Goal: Task Accomplishment & Management: Use online tool/utility

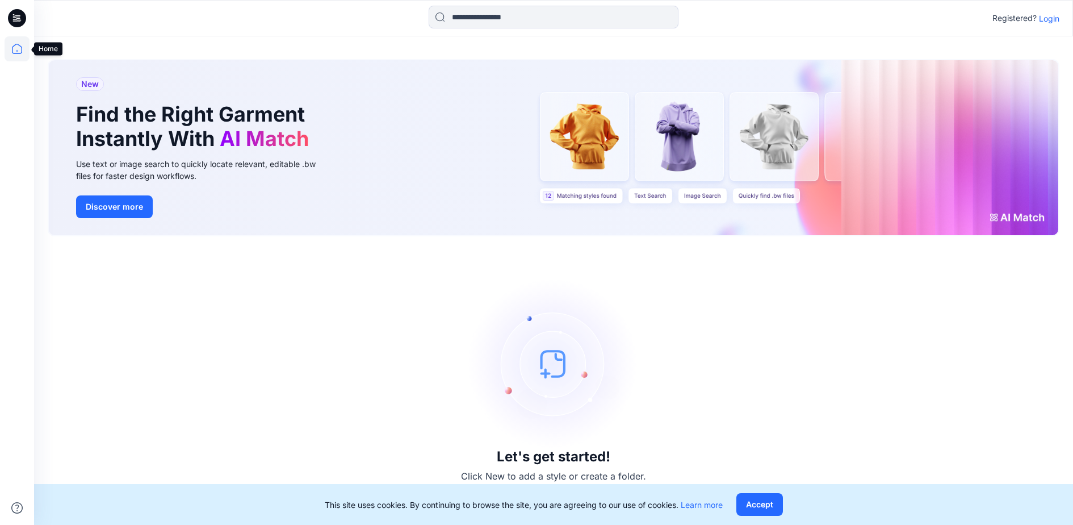
click at [17, 47] on icon at bounding box center [17, 48] width 25 height 25
click at [16, 20] on icon at bounding box center [17, 18] width 18 height 18
click at [767, 499] on button "Accept" at bounding box center [759, 504] width 47 height 23
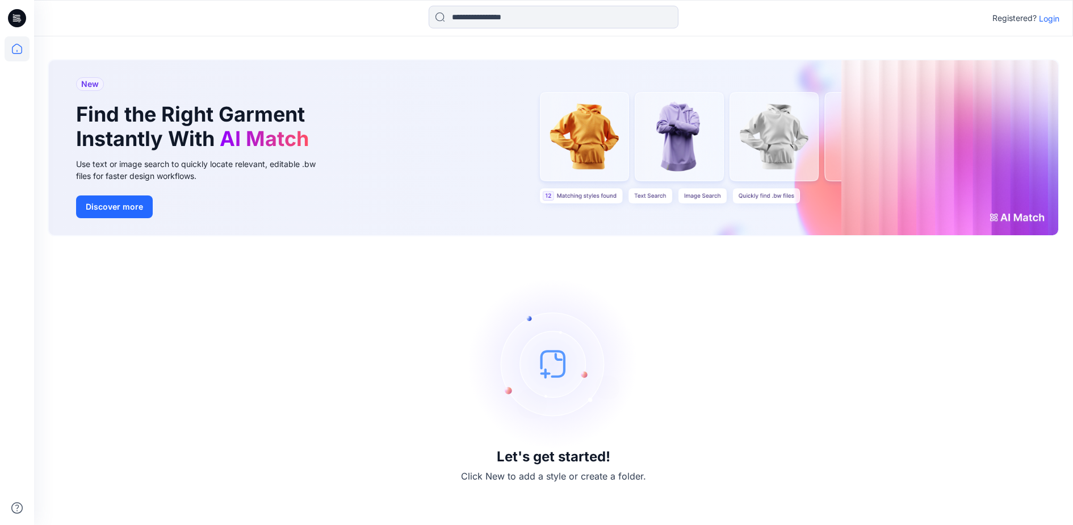
click at [1046, 15] on p "Login" at bounding box center [1049, 18] width 20 height 12
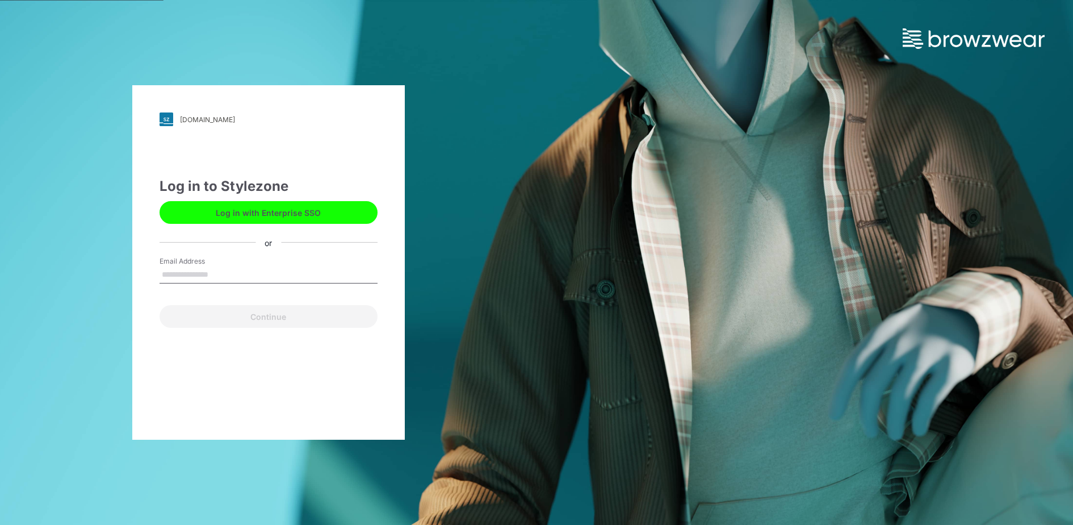
click at [242, 266] on input "Email Address" at bounding box center [269, 274] width 218 height 17
type input "**********"
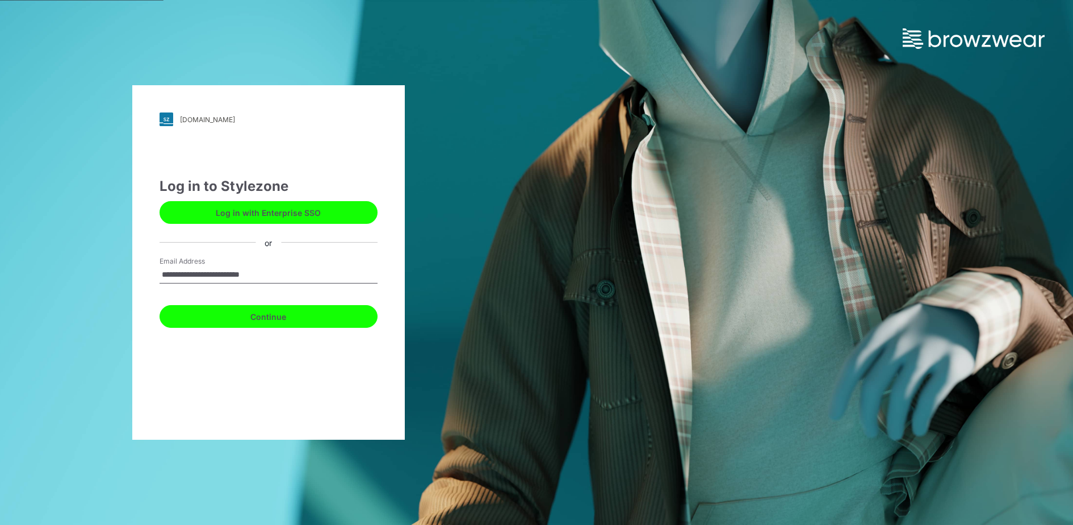
click at [298, 318] on button "Continue" at bounding box center [269, 316] width 218 height 23
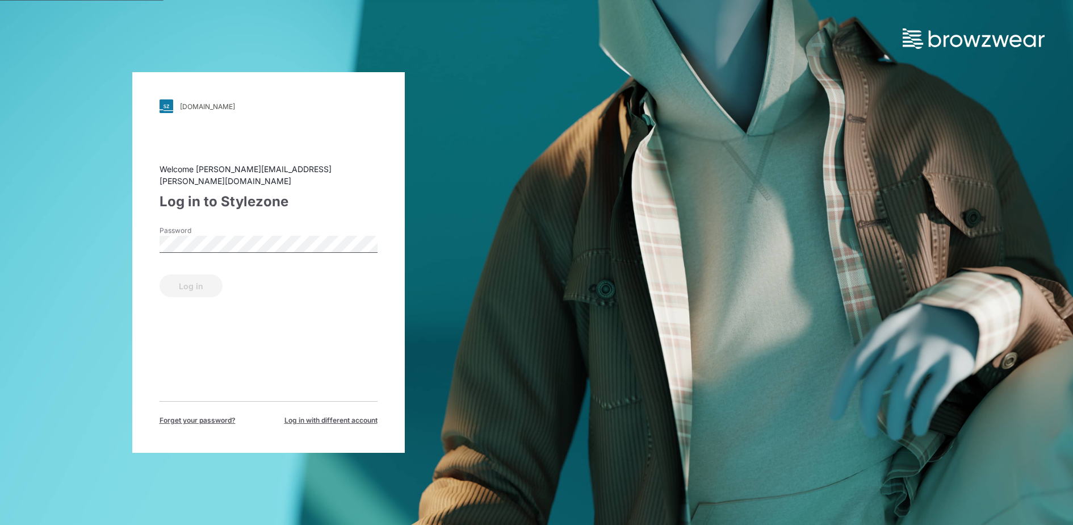
drag, startPoint x: 252, startPoint y: 256, endPoint x: 251, endPoint y: 247, distance: 8.5
click at [252, 255] on form "Password Log in" at bounding box center [269, 261] width 218 height 72
click at [192, 279] on button "Log in" at bounding box center [191, 285] width 63 height 23
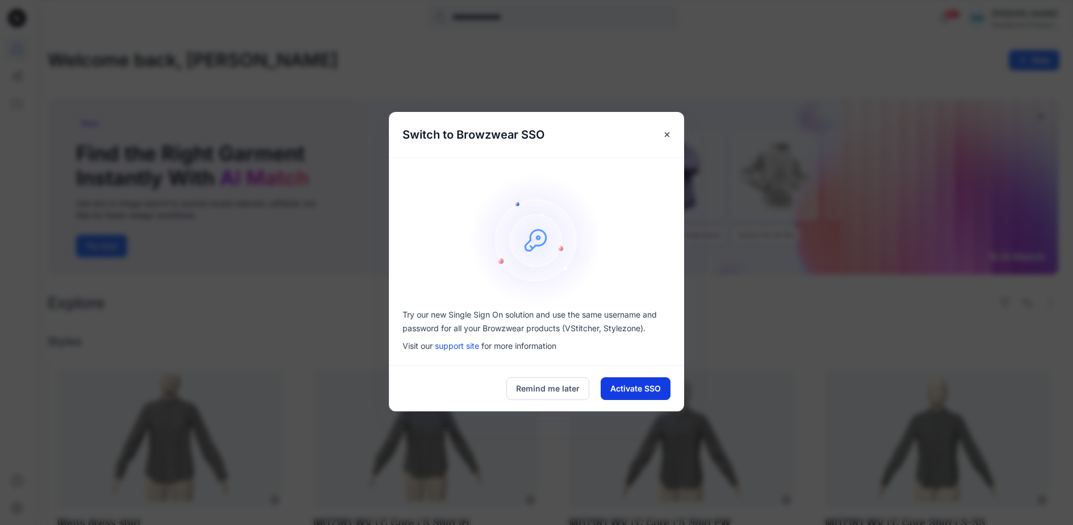
click at [639, 386] on button "Activate SSO" at bounding box center [636, 388] width 70 height 23
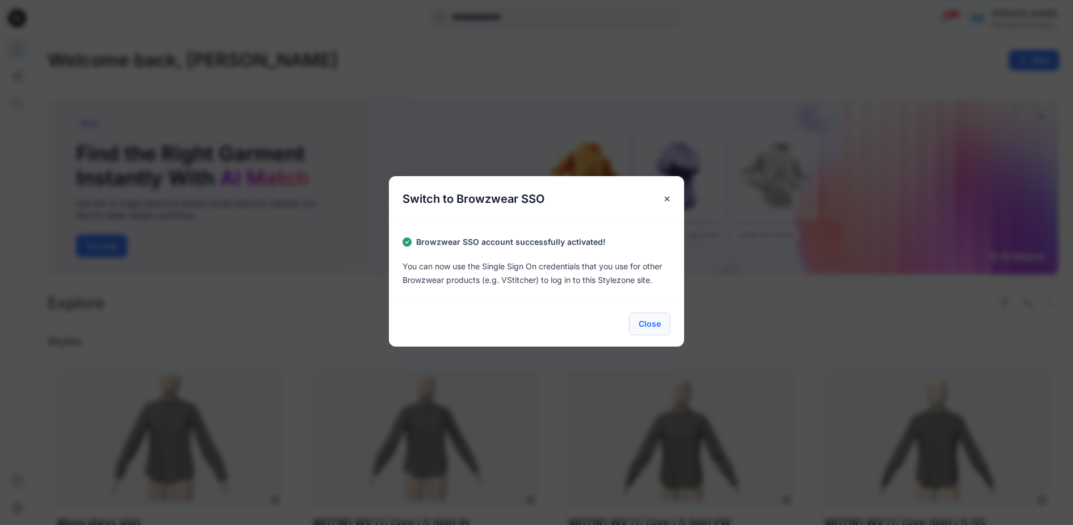
click at [649, 324] on button "Close" at bounding box center [649, 323] width 41 height 23
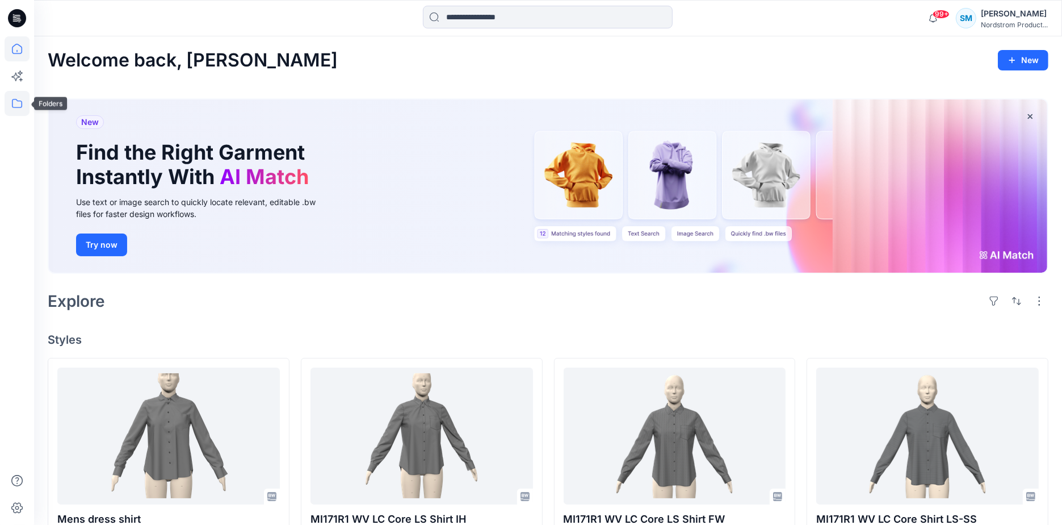
click at [18, 112] on icon at bounding box center [17, 103] width 25 height 25
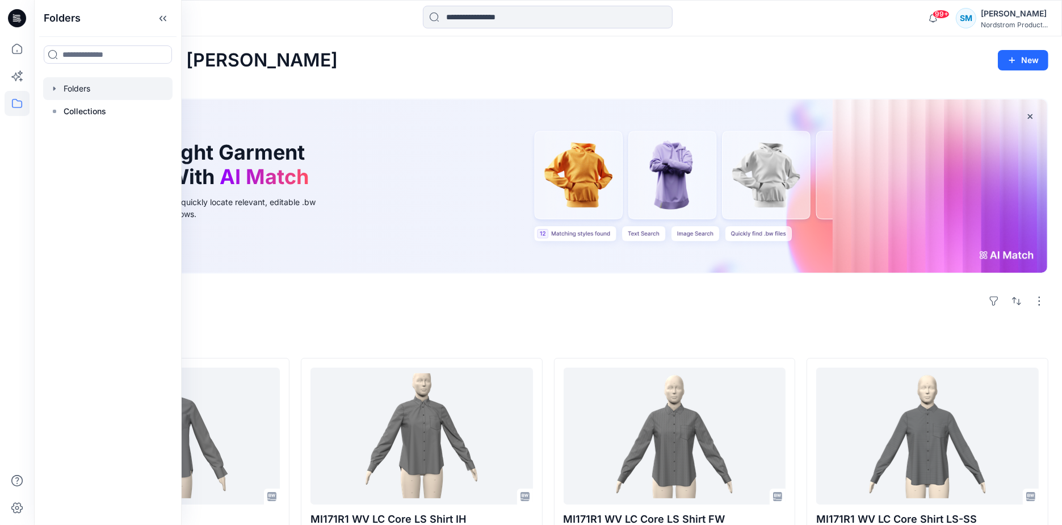
click at [86, 89] on div at bounding box center [107, 88] width 129 height 23
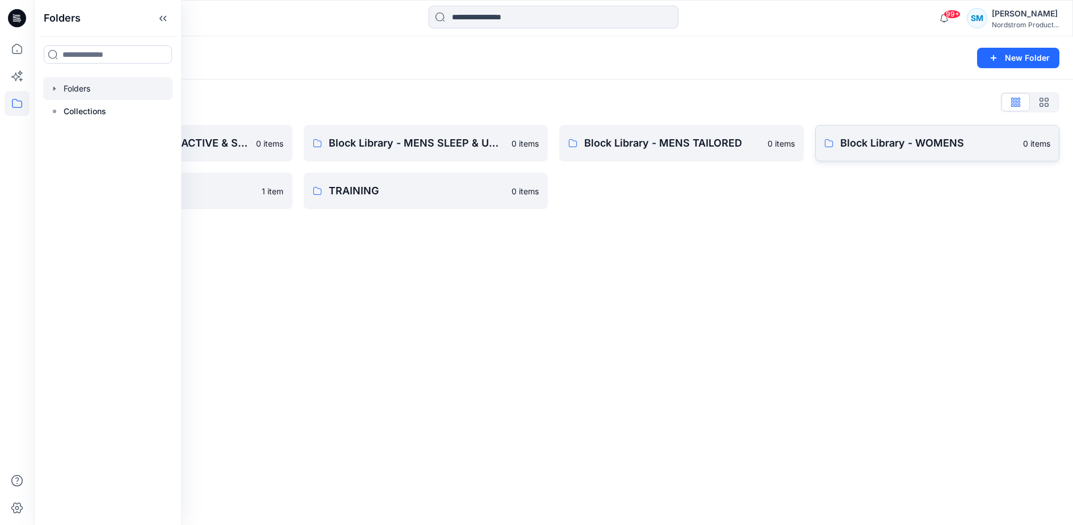
click at [869, 145] on p "Block Library - WOMENS" at bounding box center [928, 143] width 177 height 16
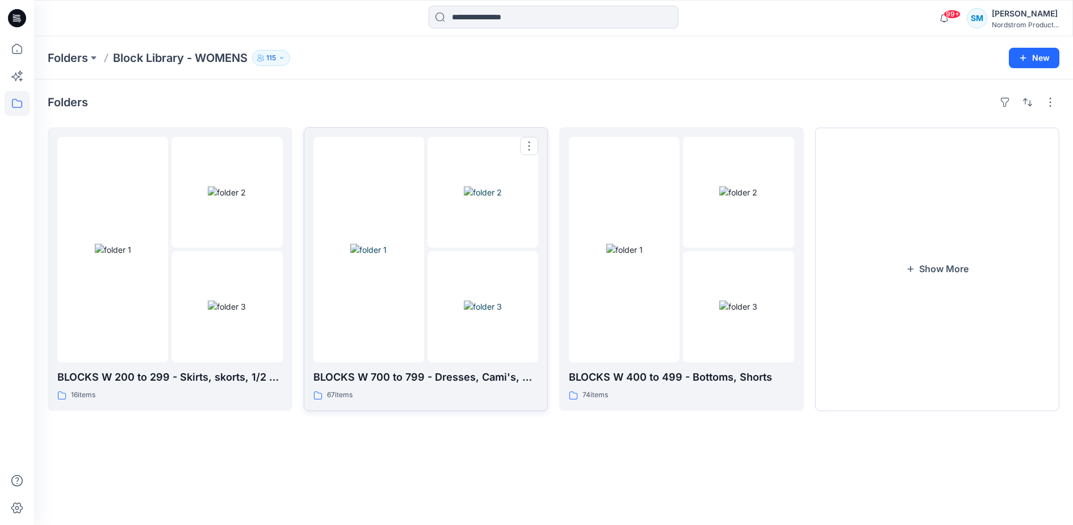
click at [395, 321] on div at bounding box center [368, 249] width 111 height 225
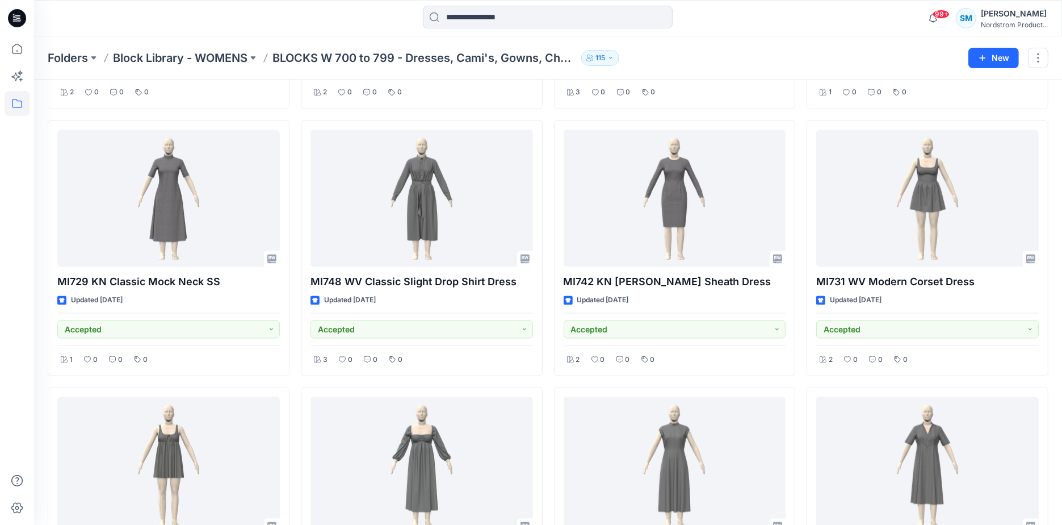
scroll to position [1606, 0]
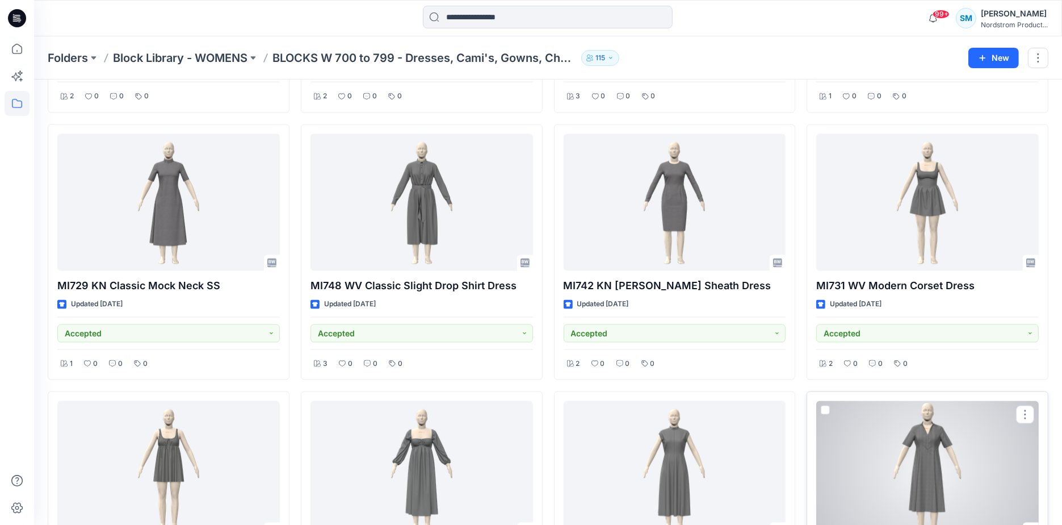
click at [941, 453] on div at bounding box center [928, 469] width 223 height 137
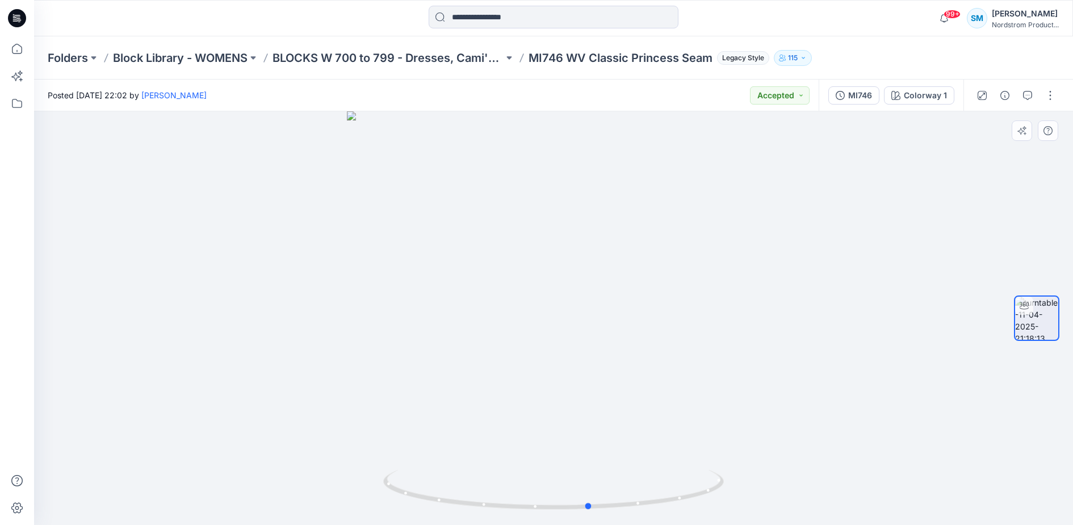
drag, startPoint x: 720, startPoint y: 359, endPoint x: 416, endPoint y: 352, distance: 303.9
click at [416, 352] on div at bounding box center [553, 317] width 1039 height 413
click at [182, 55] on p "Block Library - WOMENS" at bounding box center [180, 58] width 135 height 16
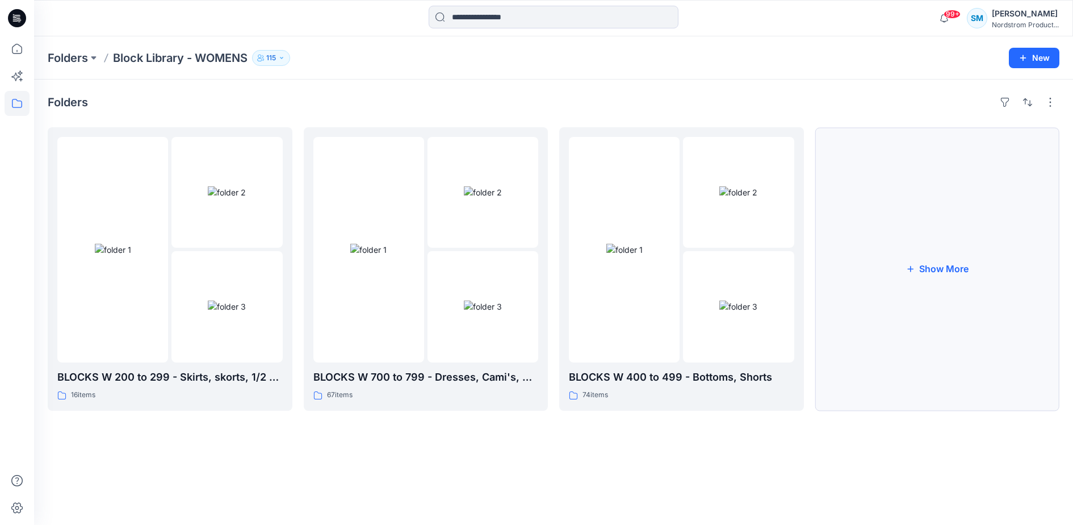
click at [975, 256] on button "Show More" at bounding box center [937, 268] width 245 height 283
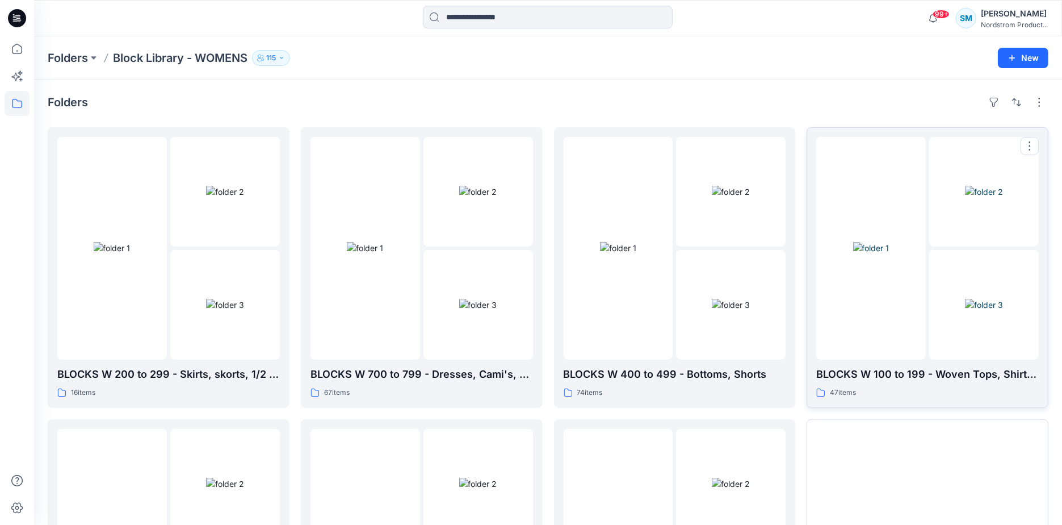
scroll to position [207, 0]
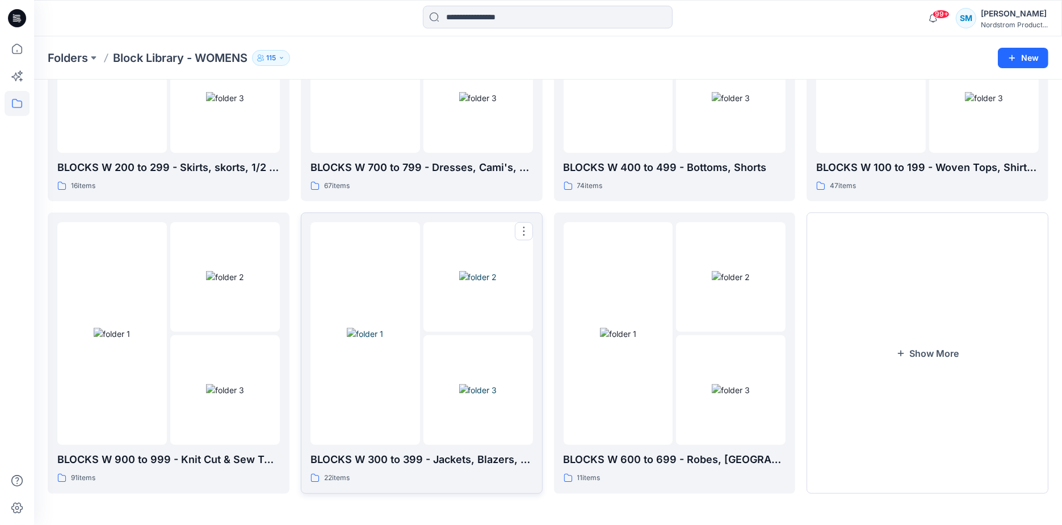
click at [383, 340] on img at bounding box center [365, 334] width 36 height 12
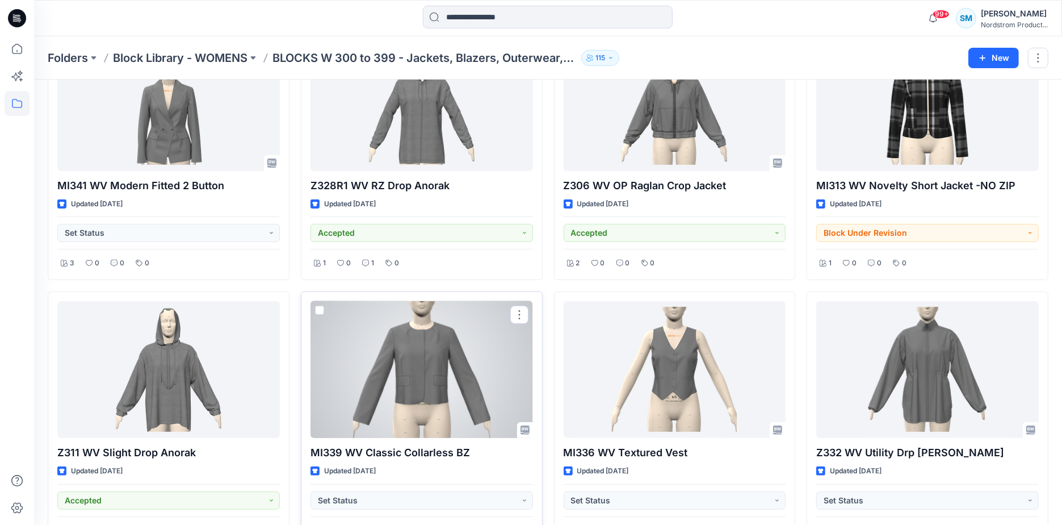
scroll to position [137, 0]
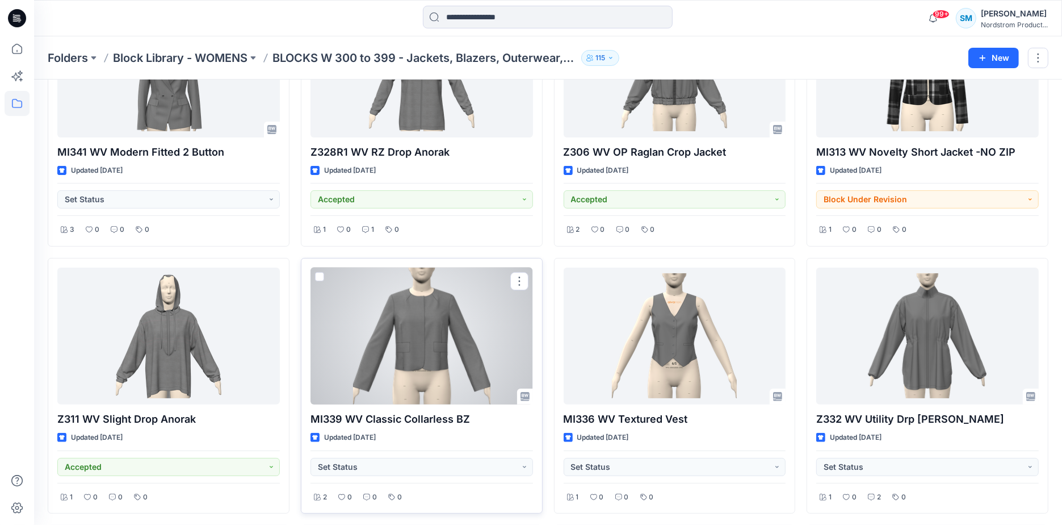
click at [436, 366] on div at bounding box center [422, 335] width 223 height 137
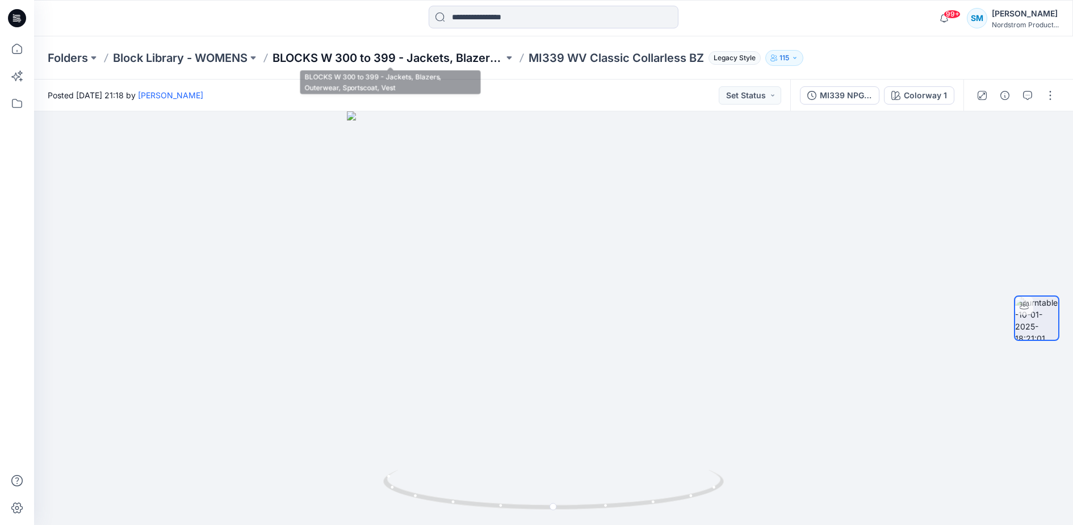
click at [467, 55] on p "BLOCKS W 300 to 399 - Jackets, Blazers, Outerwear, Sportscoat, Vest" at bounding box center [388, 58] width 231 height 16
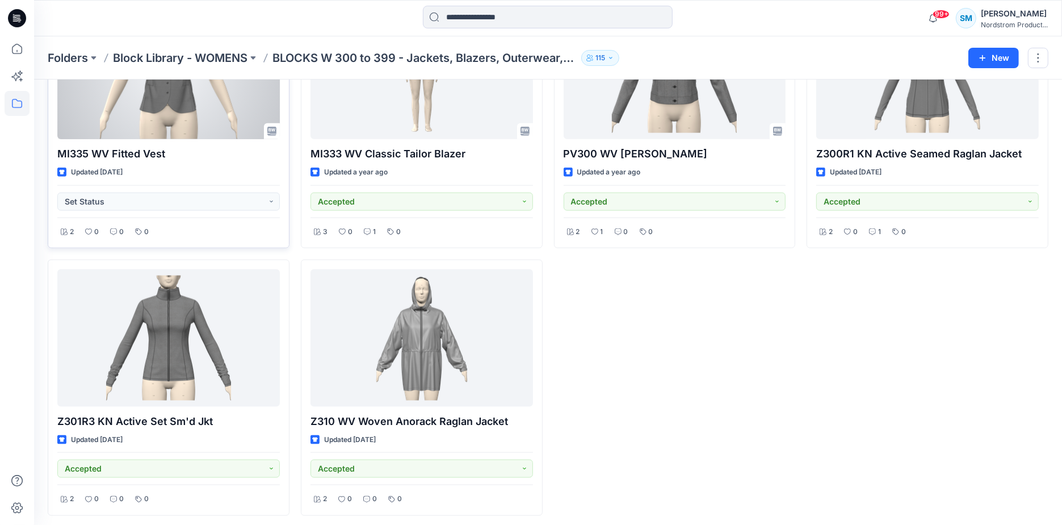
scroll to position [1204, 0]
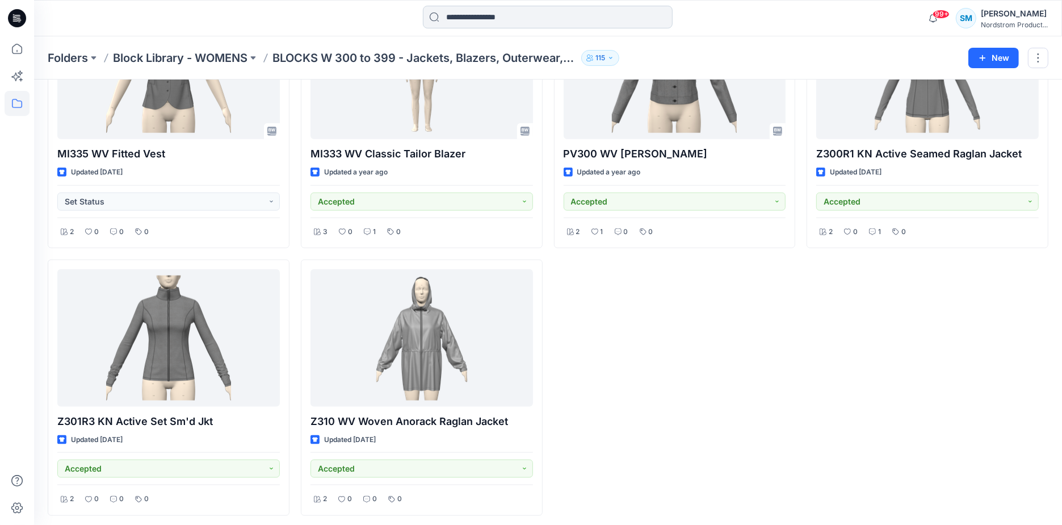
click at [490, 18] on input at bounding box center [548, 17] width 250 height 23
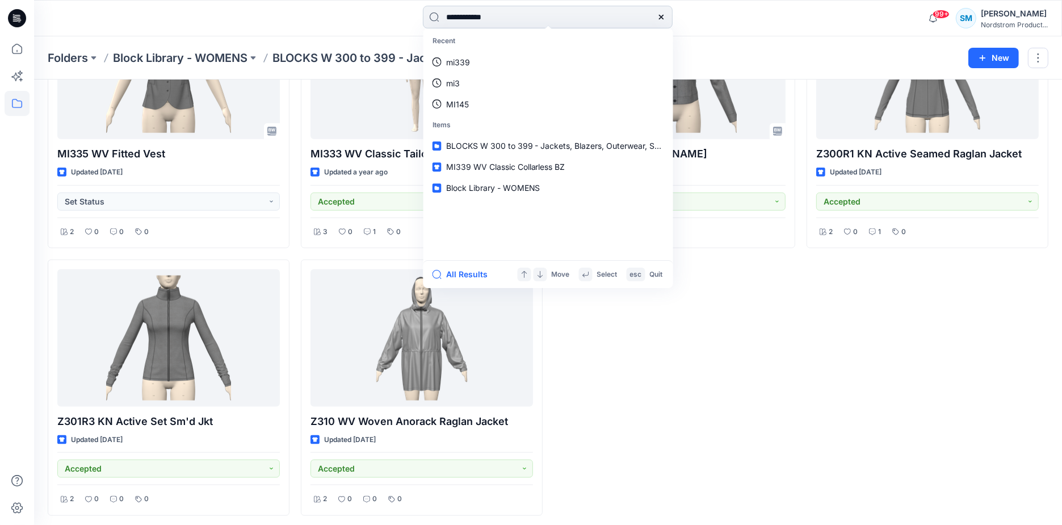
type input "**********"
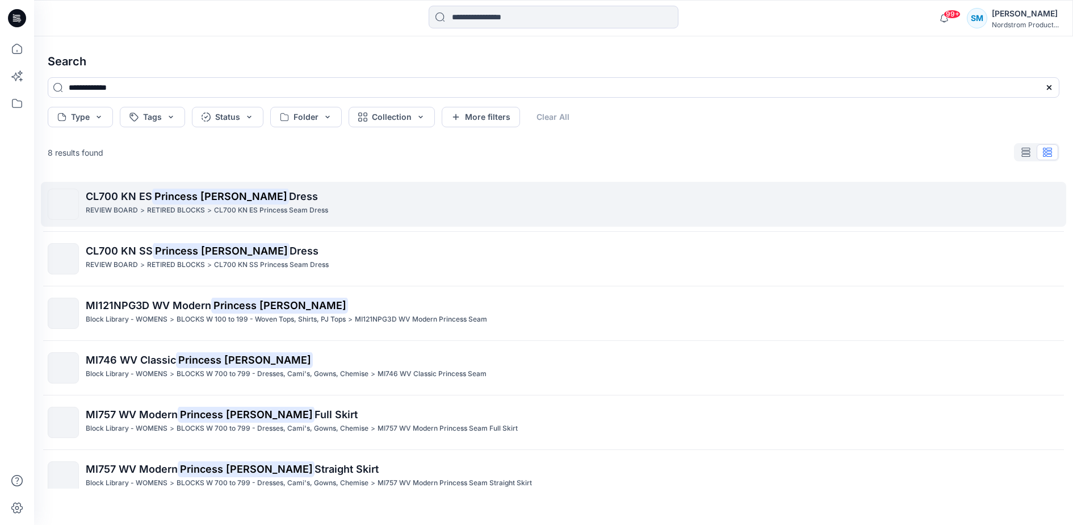
click at [182, 200] on mark "Princess [PERSON_NAME]" at bounding box center [220, 196] width 137 height 16
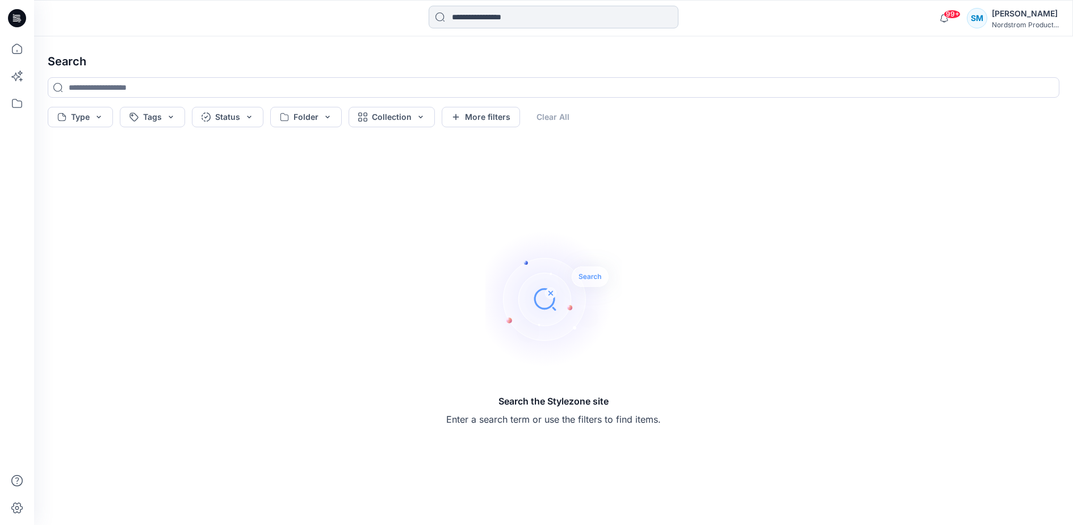
click at [524, 20] on input at bounding box center [554, 17] width 250 height 23
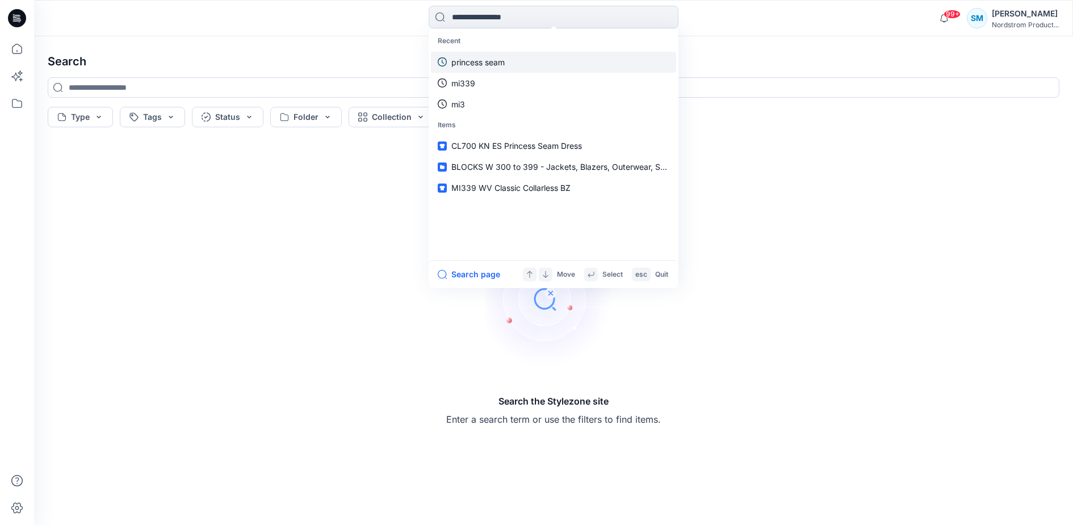
click at [512, 57] on link "princess seam" at bounding box center [553, 62] width 245 height 21
type input "**********"
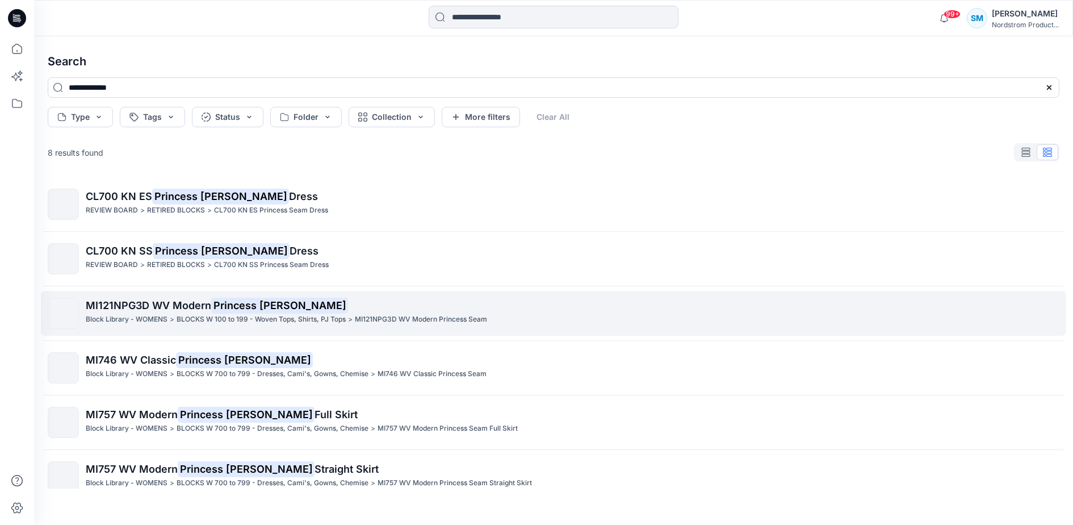
click at [137, 313] on p "Block Library - WOMENS" at bounding box center [127, 319] width 82 height 12
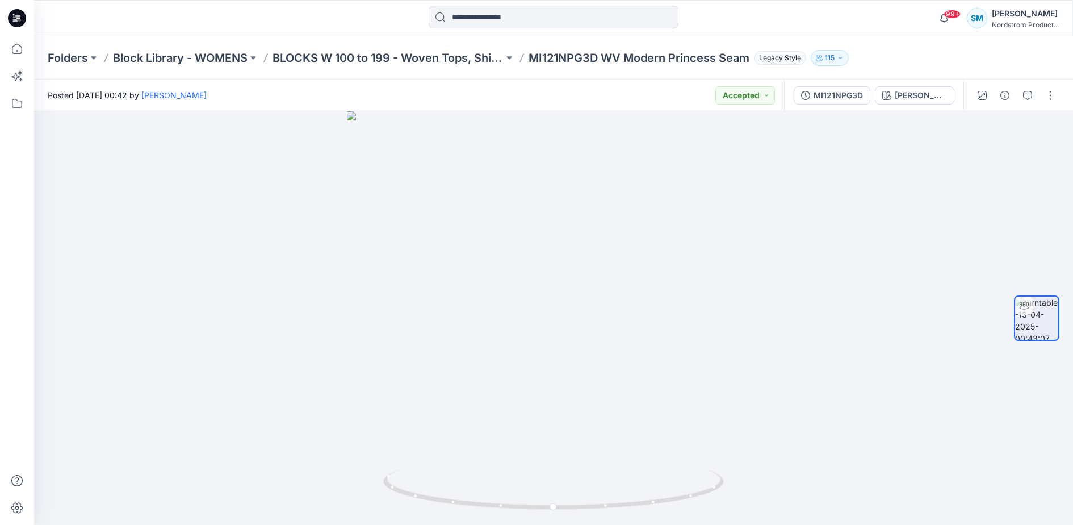
click at [679, 58] on p "MI121NPG3D WV Modern Princess Seam" at bounding box center [639, 58] width 221 height 16
click at [1010, 94] on icon "button" at bounding box center [1005, 95] width 9 height 9
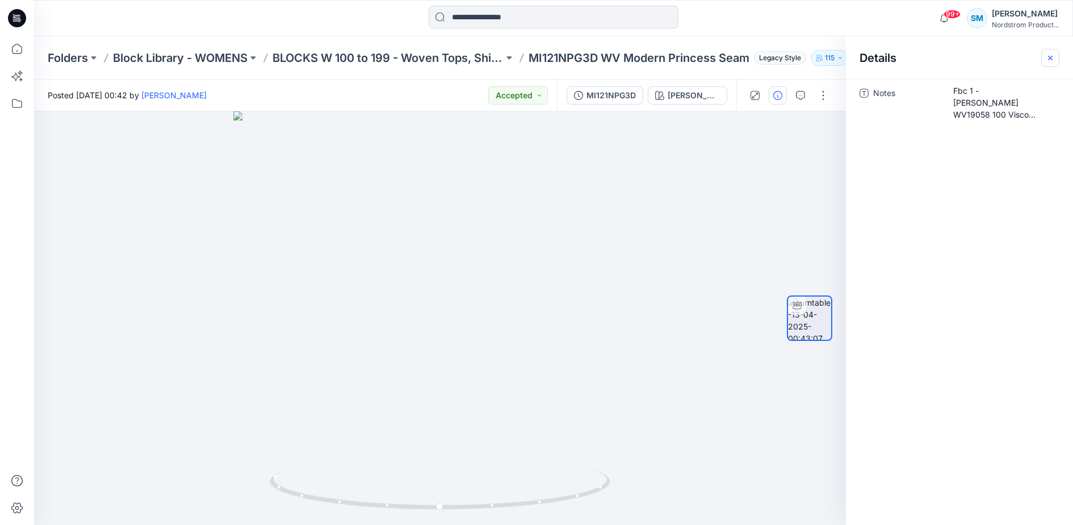
click at [1045, 56] on button "button" at bounding box center [1050, 58] width 18 height 18
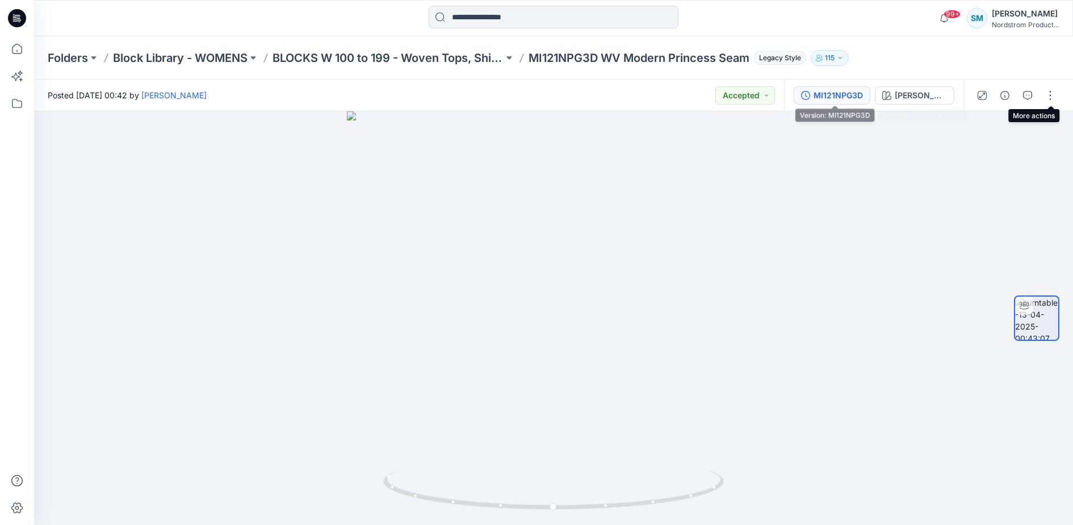
click at [861, 95] on div "MI121NPG3D" at bounding box center [838, 95] width 49 height 12
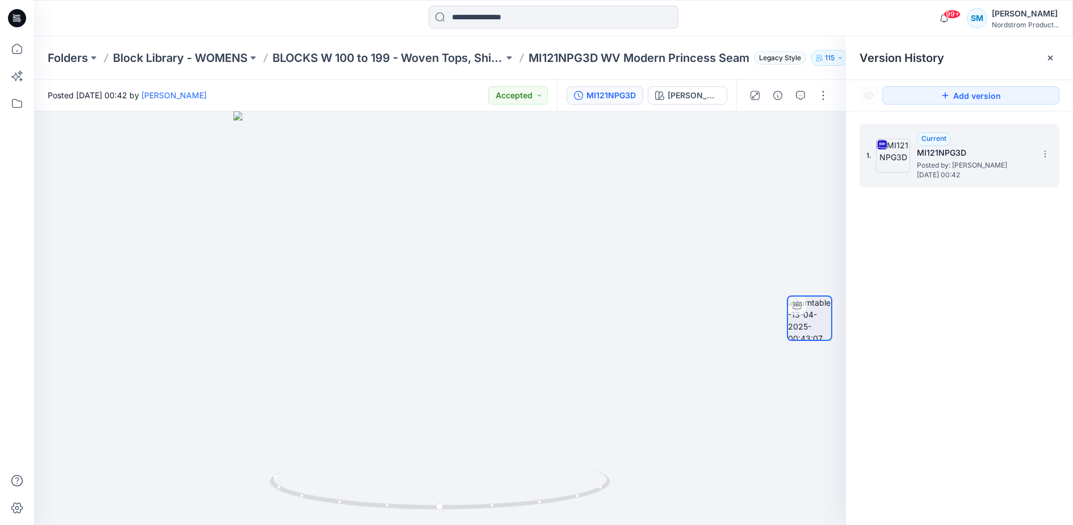
click at [1017, 156] on h5 "MI121NPG3D" at bounding box center [974, 153] width 114 height 14
click at [958, 154] on h5 "MI121NPG3D" at bounding box center [974, 153] width 114 height 14
click at [1047, 157] on icon at bounding box center [1045, 153] width 9 height 9
click at [999, 146] on h5 "MI121NPG3D" at bounding box center [974, 153] width 114 height 14
click at [1049, 60] on icon at bounding box center [1050, 57] width 9 height 9
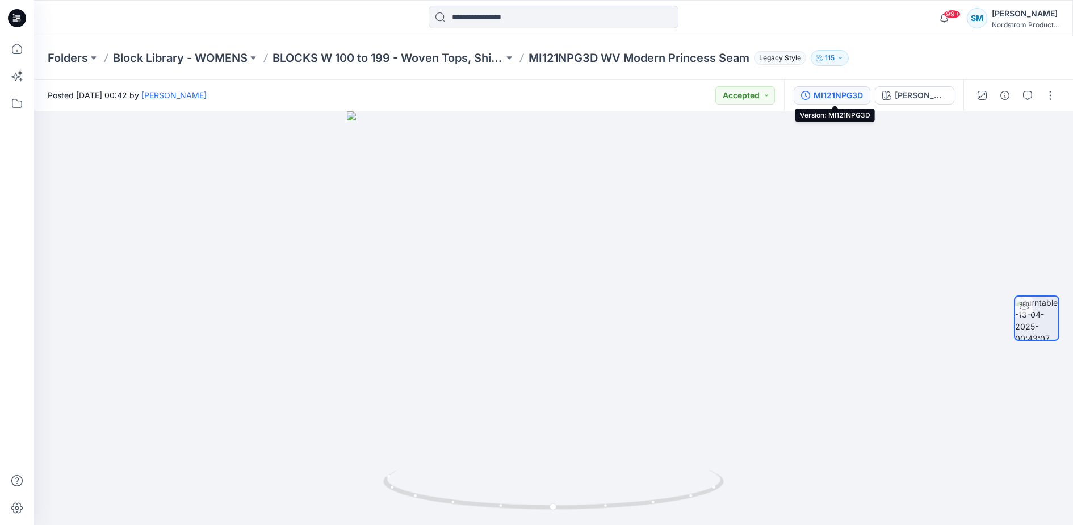
click at [838, 99] on div "MI121NPG3D" at bounding box center [838, 95] width 49 height 12
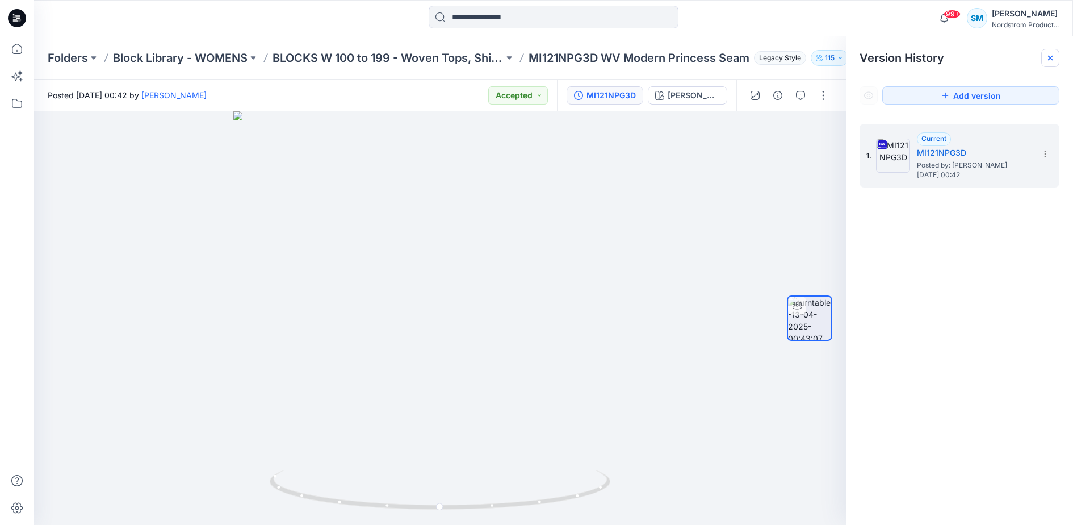
click at [1048, 60] on icon at bounding box center [1050, 57] width 9 height 9
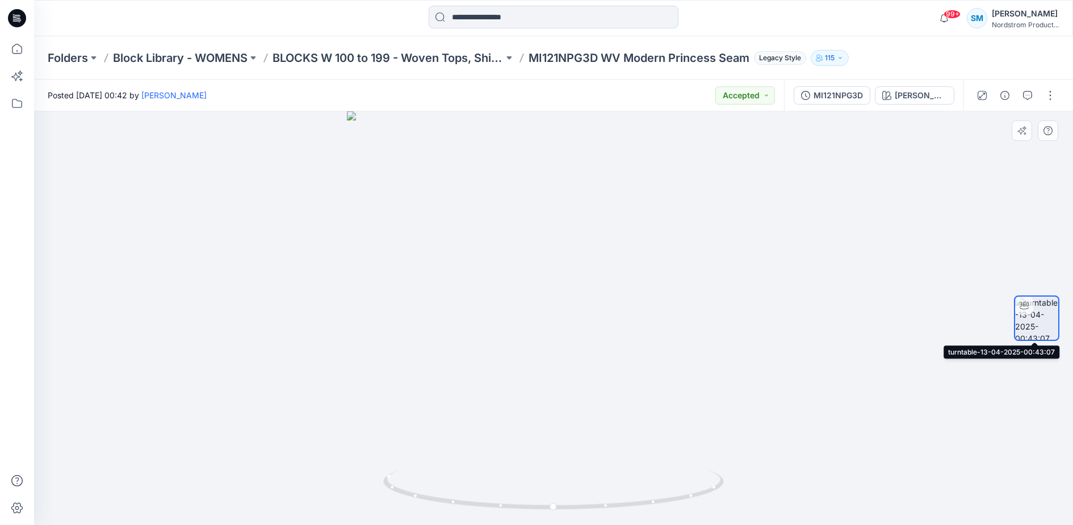
click at [1044, 320] on img at bounding box center [1036, 317] width 43 height 43
click at [1043, 322] on img at bounding box center [1036, 317] width 43 height 43
click at [1043, 321] on img at bounding box center [1036, 317] width 43 height 43
click at [1004, 94] on icon "button" at bounding box center [1005, 95] width 9 height 9
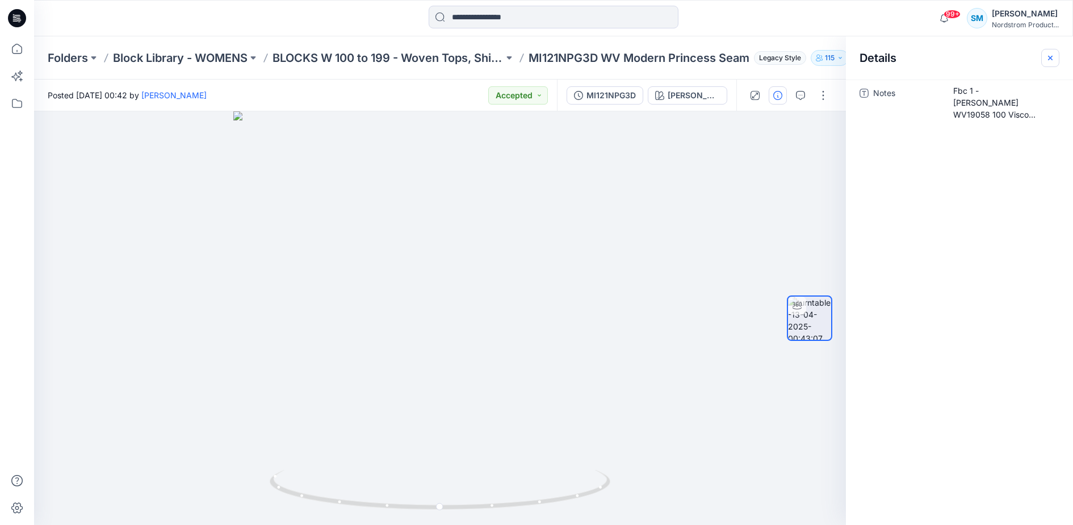
click at [1055, 54] on button "button" at bounding box center [1050, 58] width 18 height 18
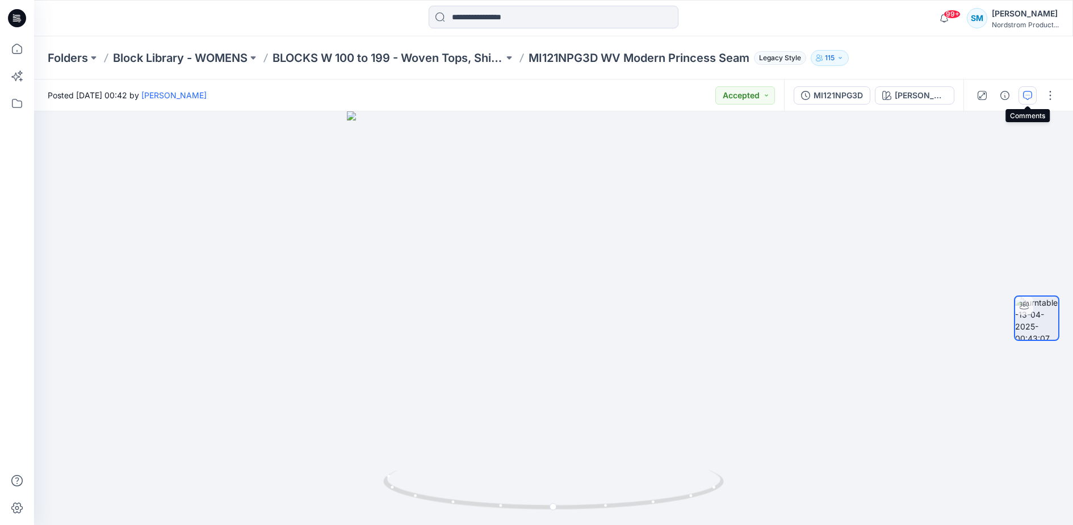
click at [1033, 97] on button "button" at bounding box center [1028, 95] width 18 height 18
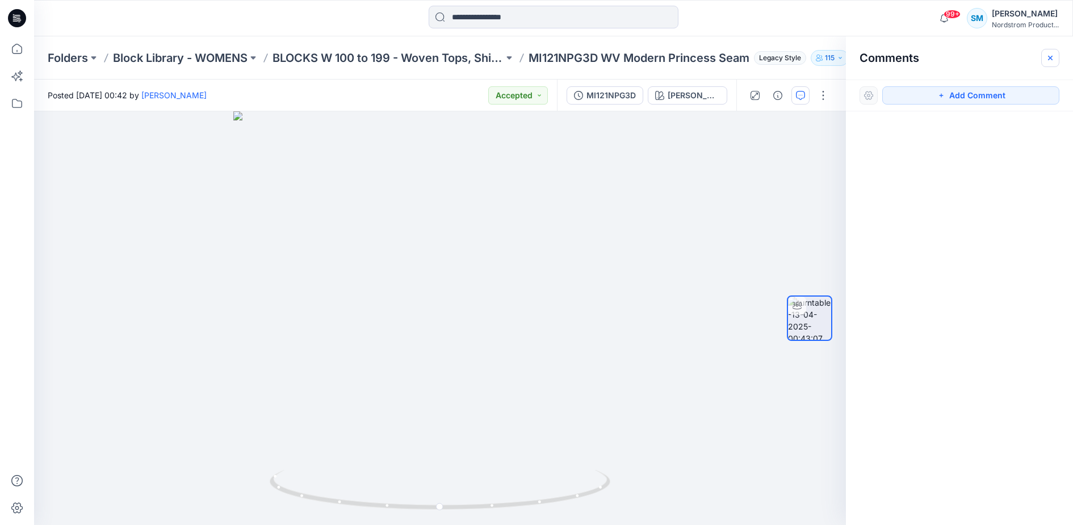
click at [1052, 53] on icon "button" at bounding box center [1050, 57] width 9 height 9
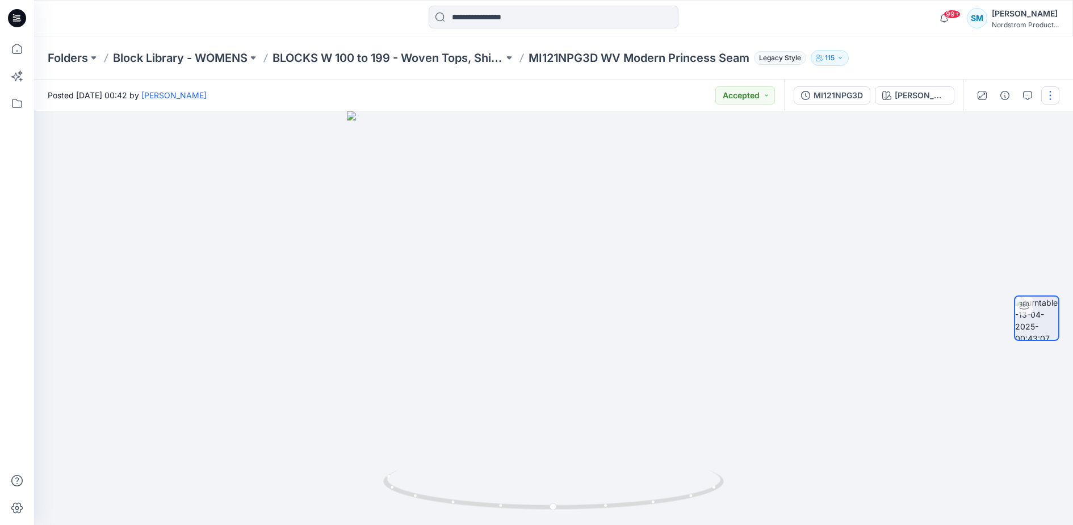
click at [1056, 95] on button "button" at bounding box center [1050, 95] width 18 height 18
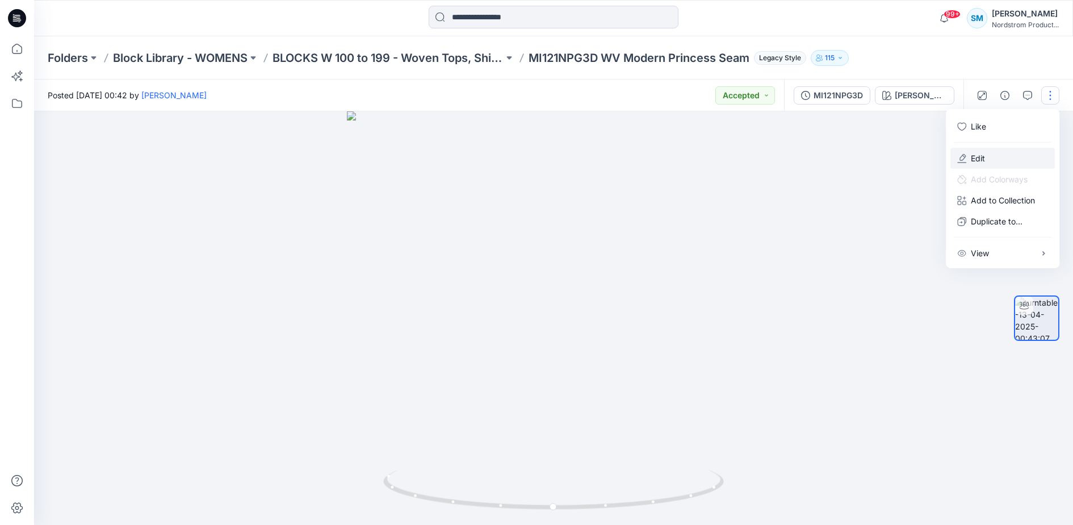
click at [1008, 151] on button "Edit" at bounding box center [1003, 158] width 104 height 21
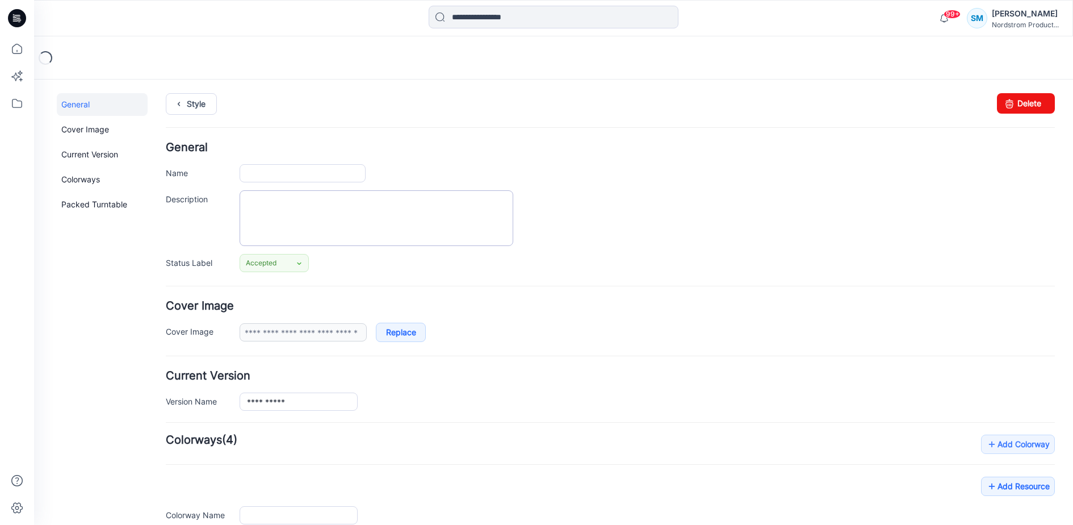
type input "**********"
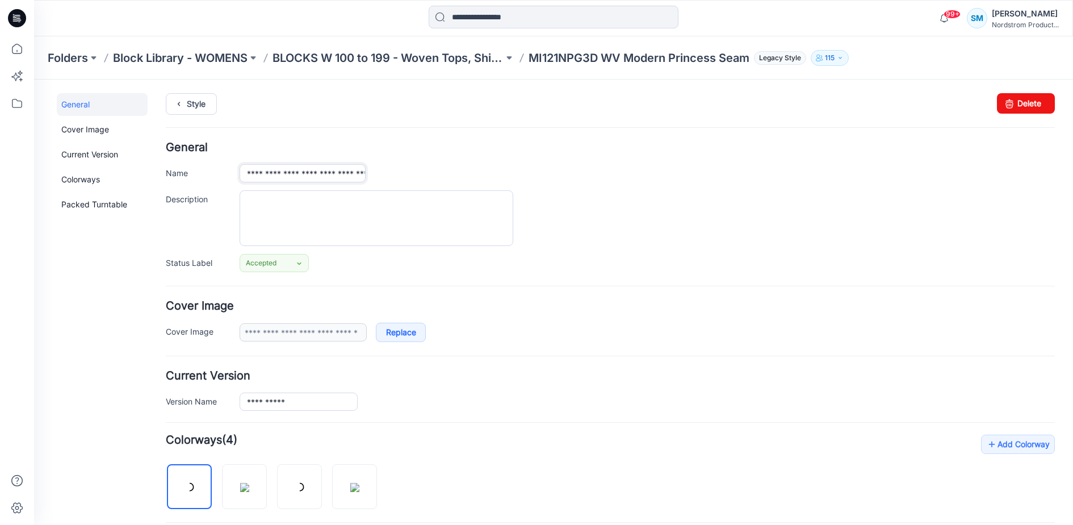
click at [297, 174] on input "**********" at bounding box center [303, 173] width 126 height 18
type input "**********"
click at [592, 195] on div at bounding box center [647, 218] width 815 height 56
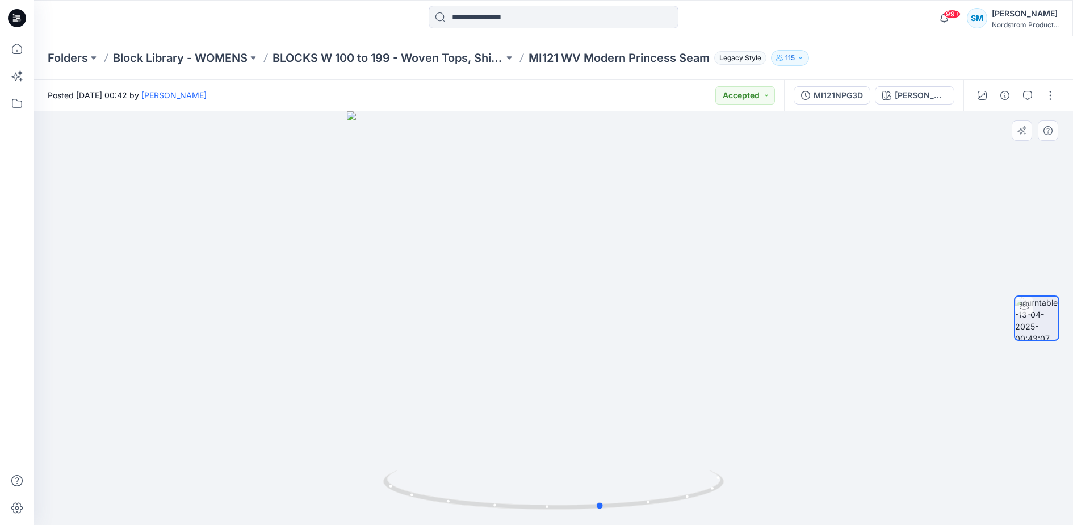
click at [625, 300] on div at bounding box center [553, 317] width 1039 height 413
click at [572, 58] on p "MI121 WV Modern Princess Seam" at bounding box center [619, 58] width 181 height 16
click at [482, 56] on p "BLOCKS W 100 to 199 - Woven Tops, Shirts, PJ Tops" at bounding box center [388, 58] width 231 height 16
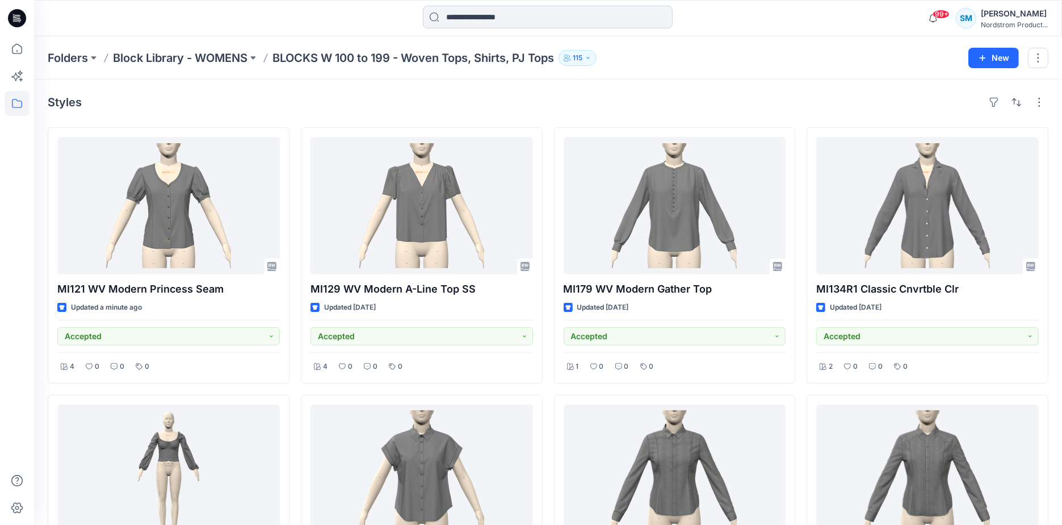
click at [485, 23] on input at bounding box center [548, 17] width 250 height 23
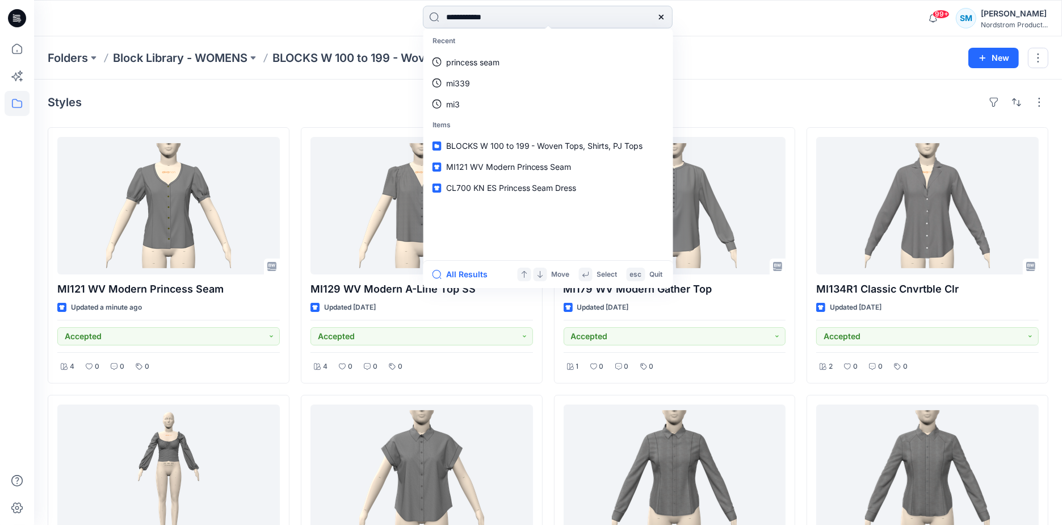
type input "**********"
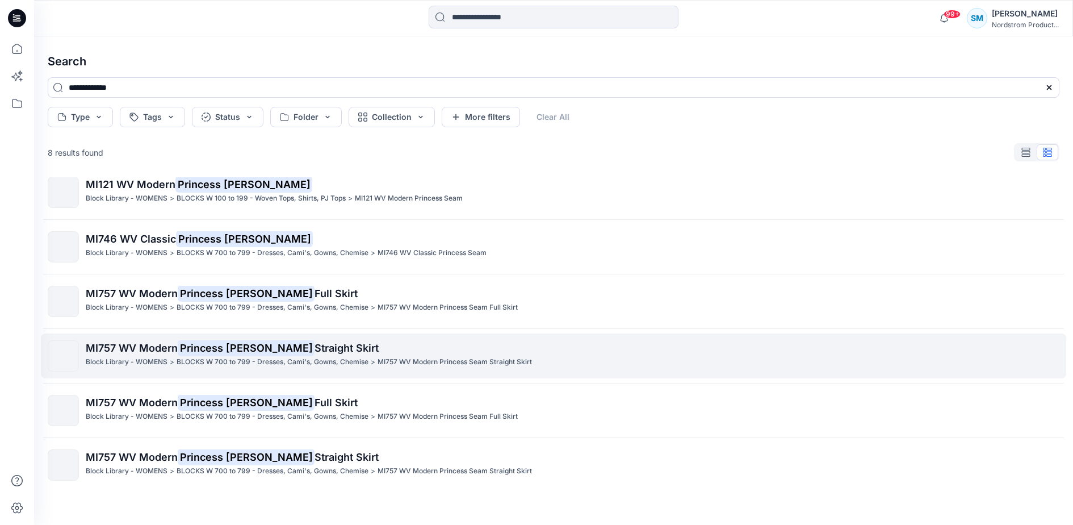
scroll to position [123, 0]
